Goal: Obtain resource: Download file/media

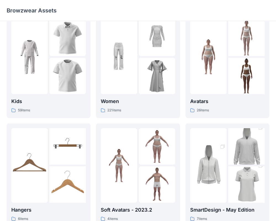
scroll to position [18, 0]
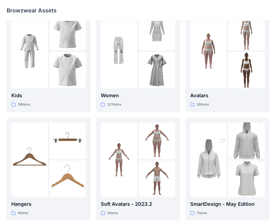
click at [240, 186] on img at bounding box center [246, 178] width 36 height 55
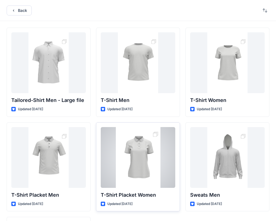
click at [139, 156] on div at bounding box center [138, 157] width 74 height 61
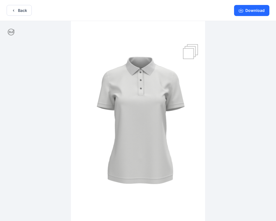
click at [147, 125] on img at bounding box center [138, 121] width 134 height 201
click at [255, 9] on button "Download" at bounding box center [251, 10] width 35 height 11
click at [241, 11] on icon "button" at bounding box center [241, 10] width 2 height 3
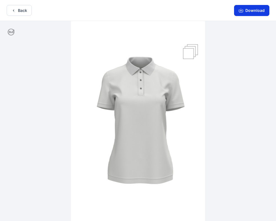
click at [241, 11] on icon "button" at bounding box center [241, 10] width 2 height 3
